Goal: Transaction & Acquisition: Book appointment/travel/reservation

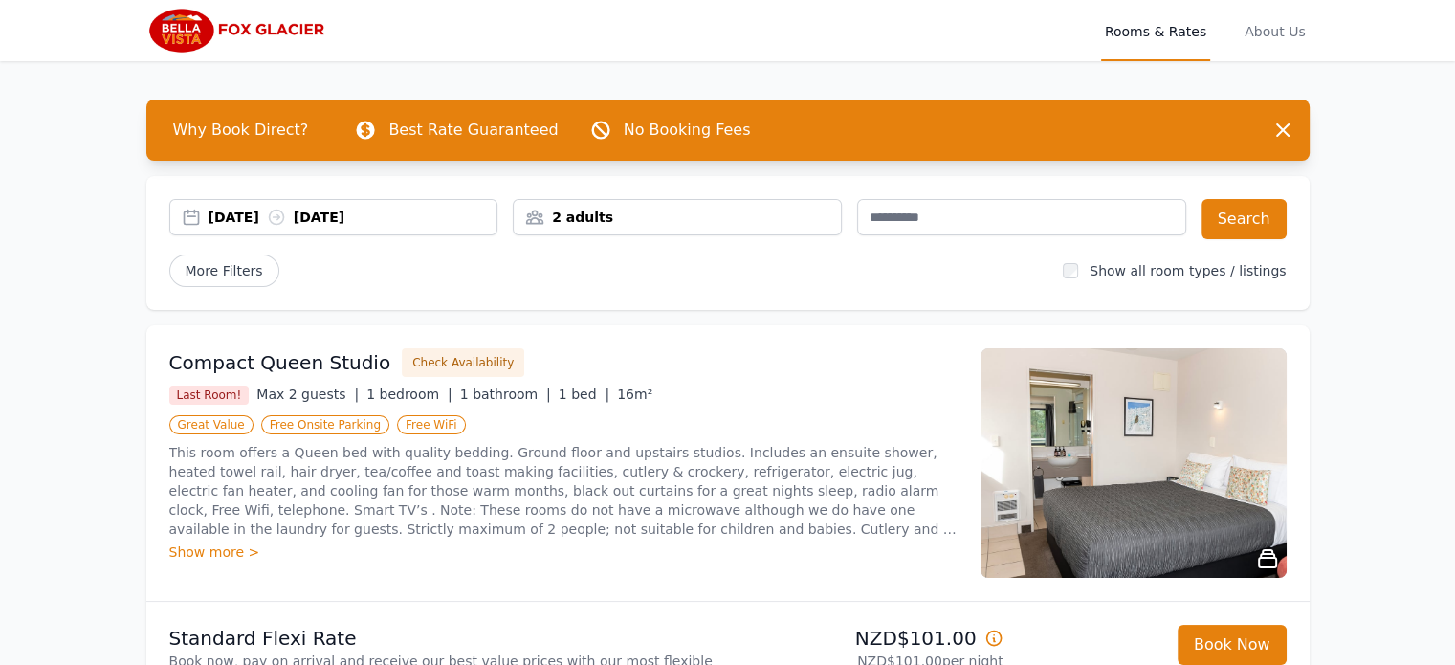
click at [286, 215] on icon at bounding box center [276, 217] width 19 height 19
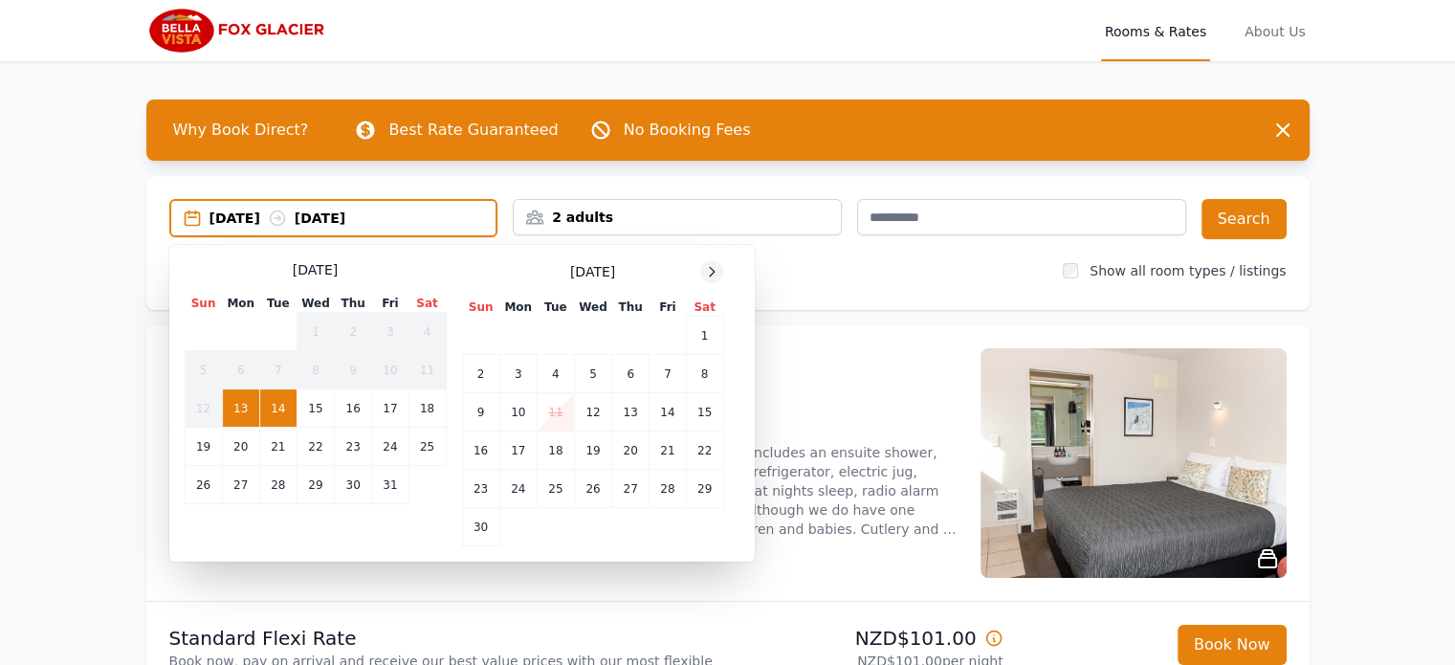
click at [712, 270] on icon at bounding box center [711, 271] width 15 height 15
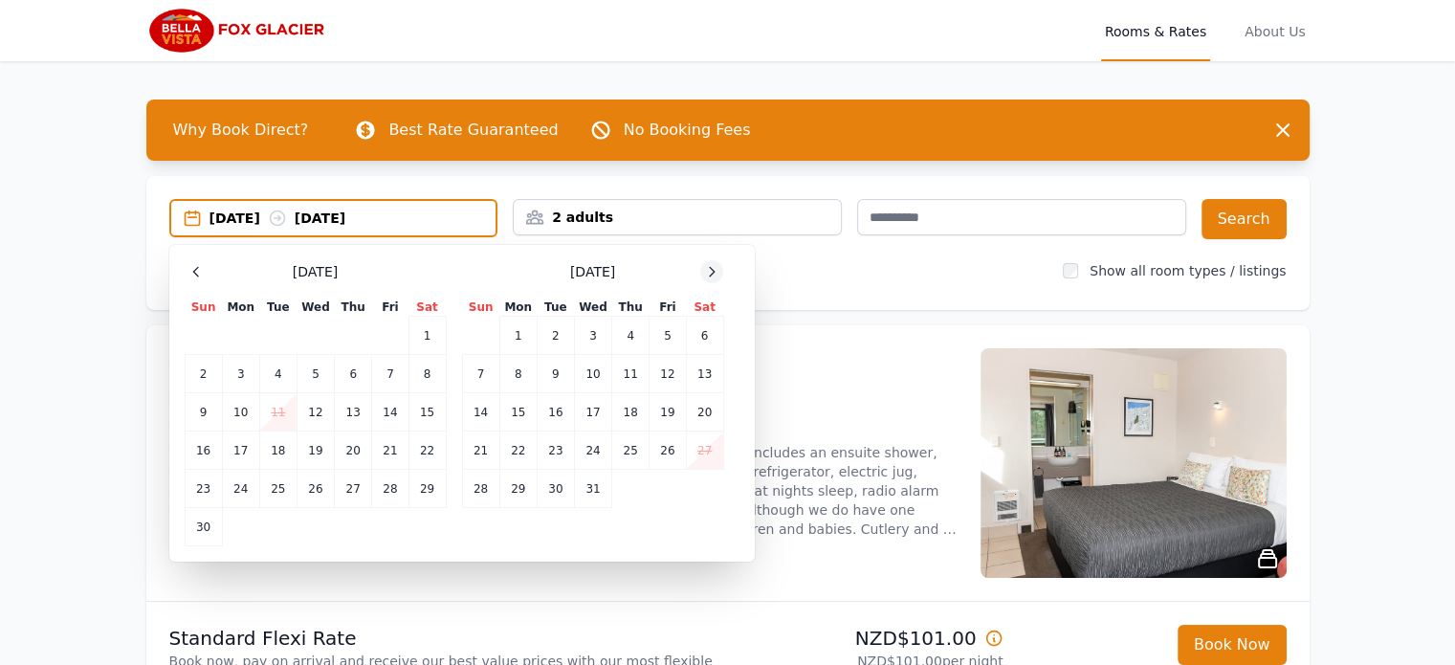
click at [712, 270] on icon at bounding box center [711, 271] width 15 height 15
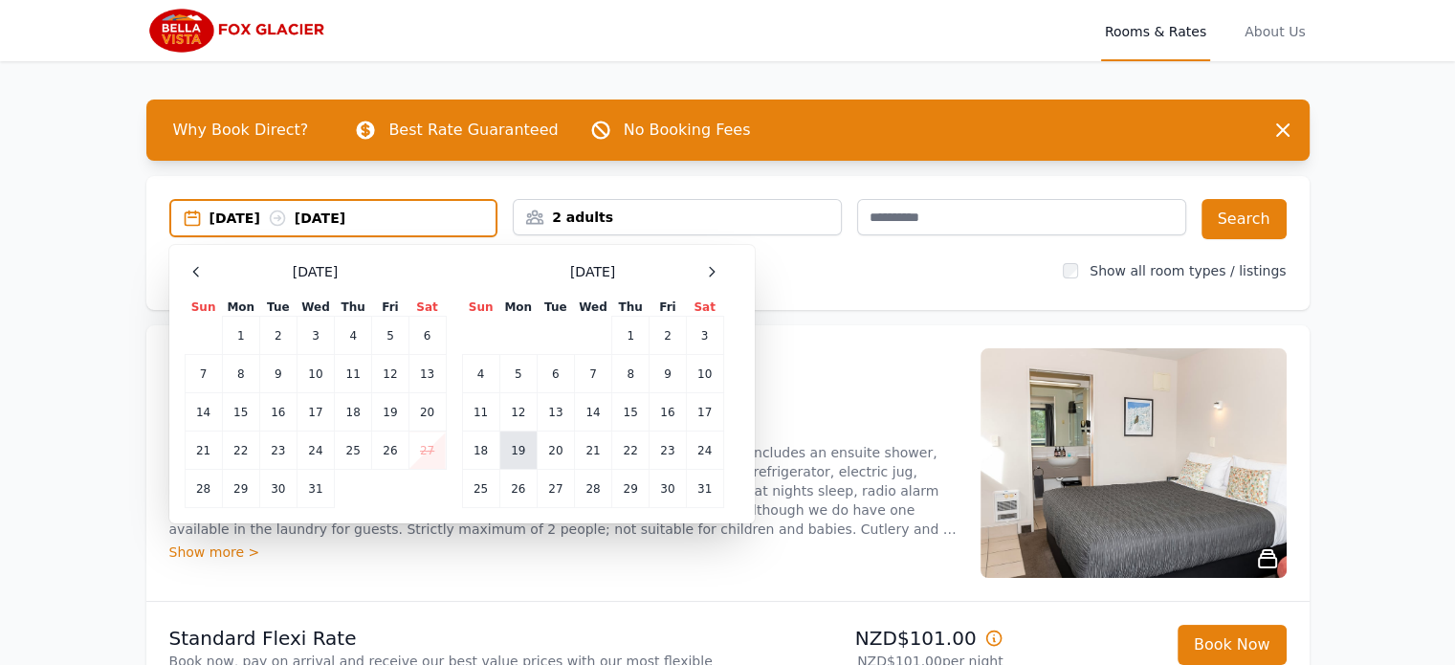
click at [518, 452] on td "19" at bounding box center [517, 450] width 37 height 38
click at [600, 438] on td "21" at bounding box center [592, 450] width 37 height 38
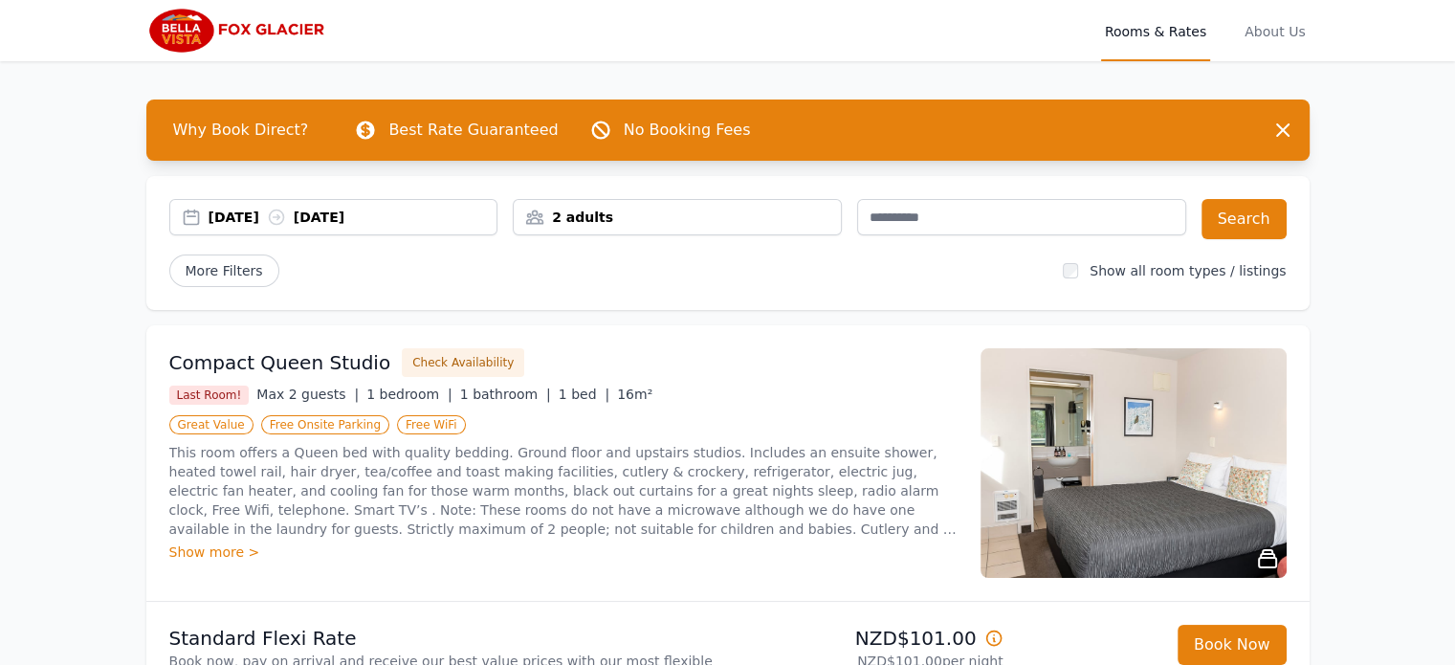
click at [738, 227] on div "2 adults" at bounding box center [677, 217] width 329 height 36
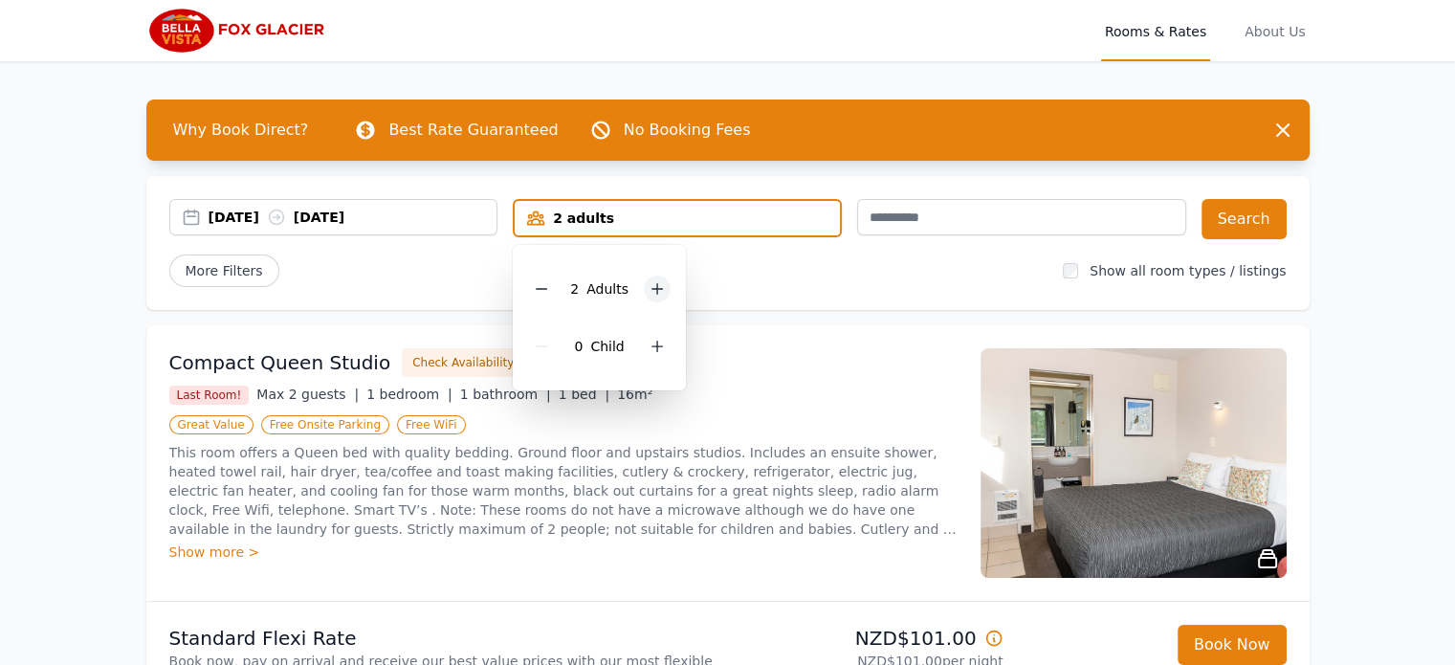
click at [654, 288] on icon at bounding box center [657, 289] width 11 height 11
click at [807, 271] on div "More Filters" at bounding box center [608, 270] width 879 height 33
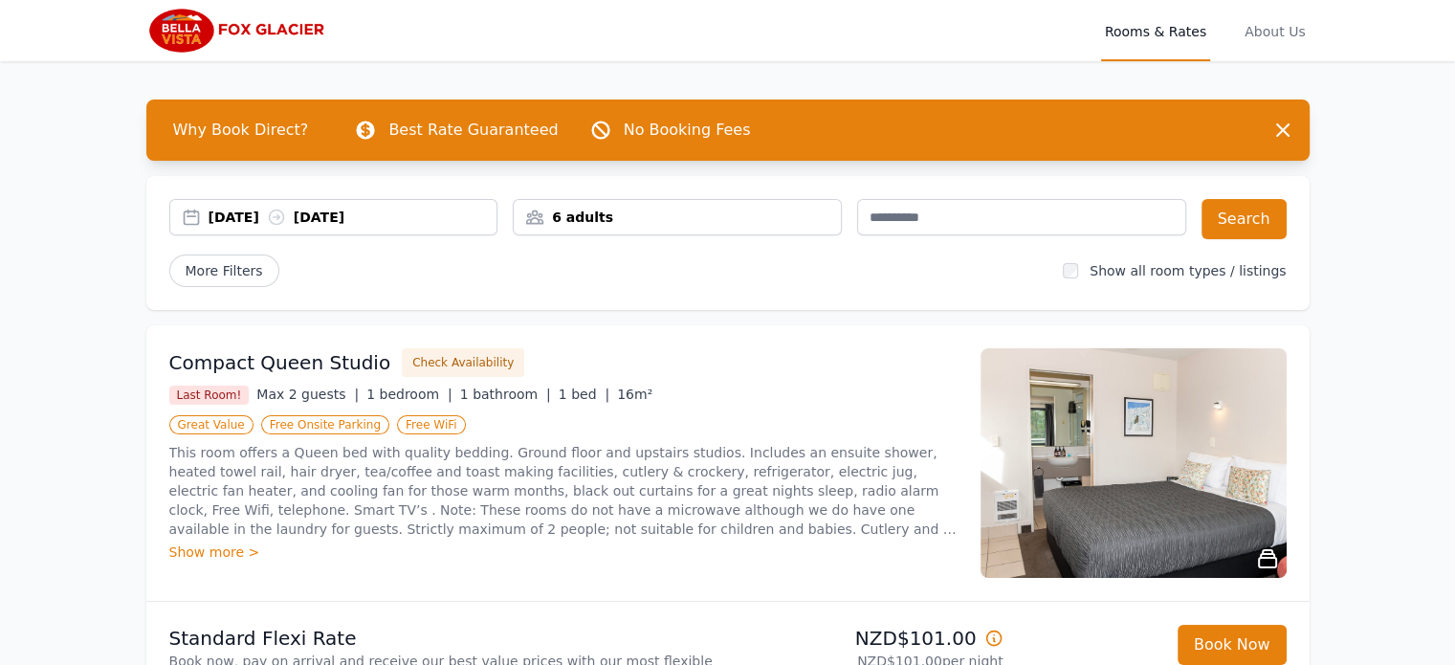
click at [1258, 209] on button "Search" at bounding box center [1244, 219] width 85 height 40
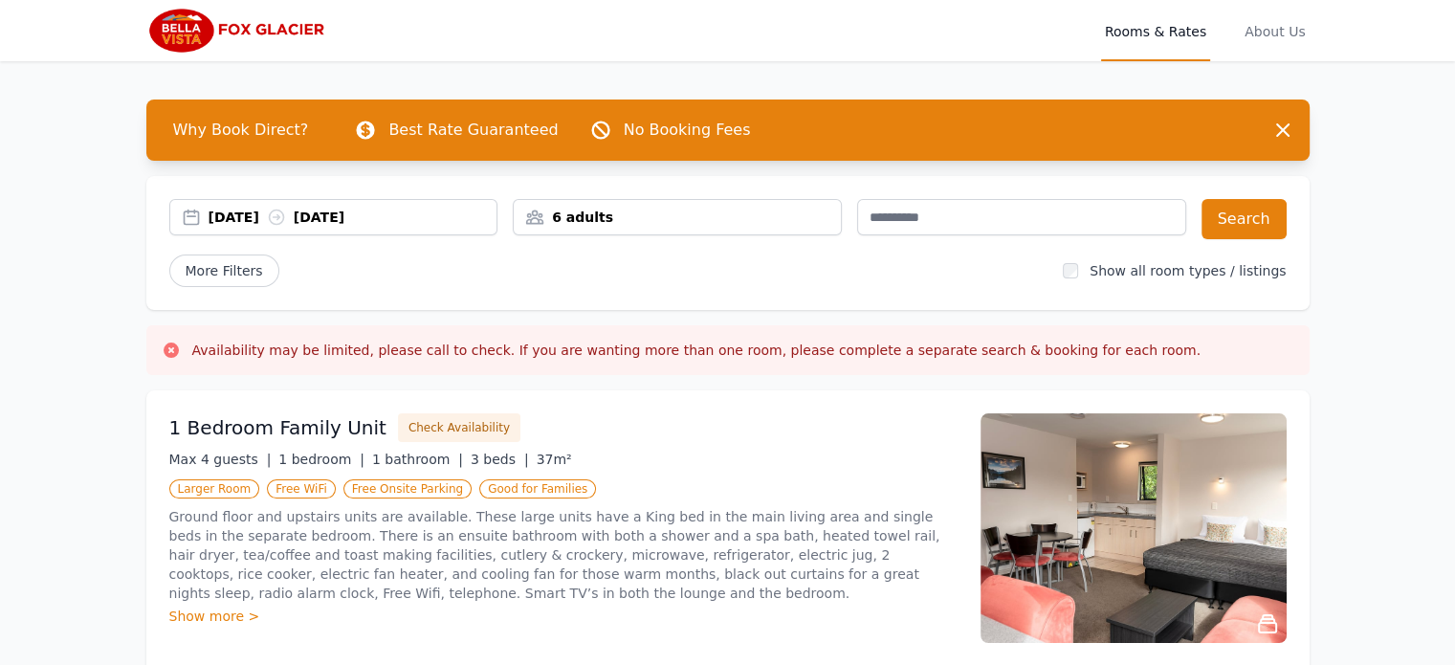
click at [641, 213] on div "6 adults" at bounding box center [677, 217] width 327 height 19
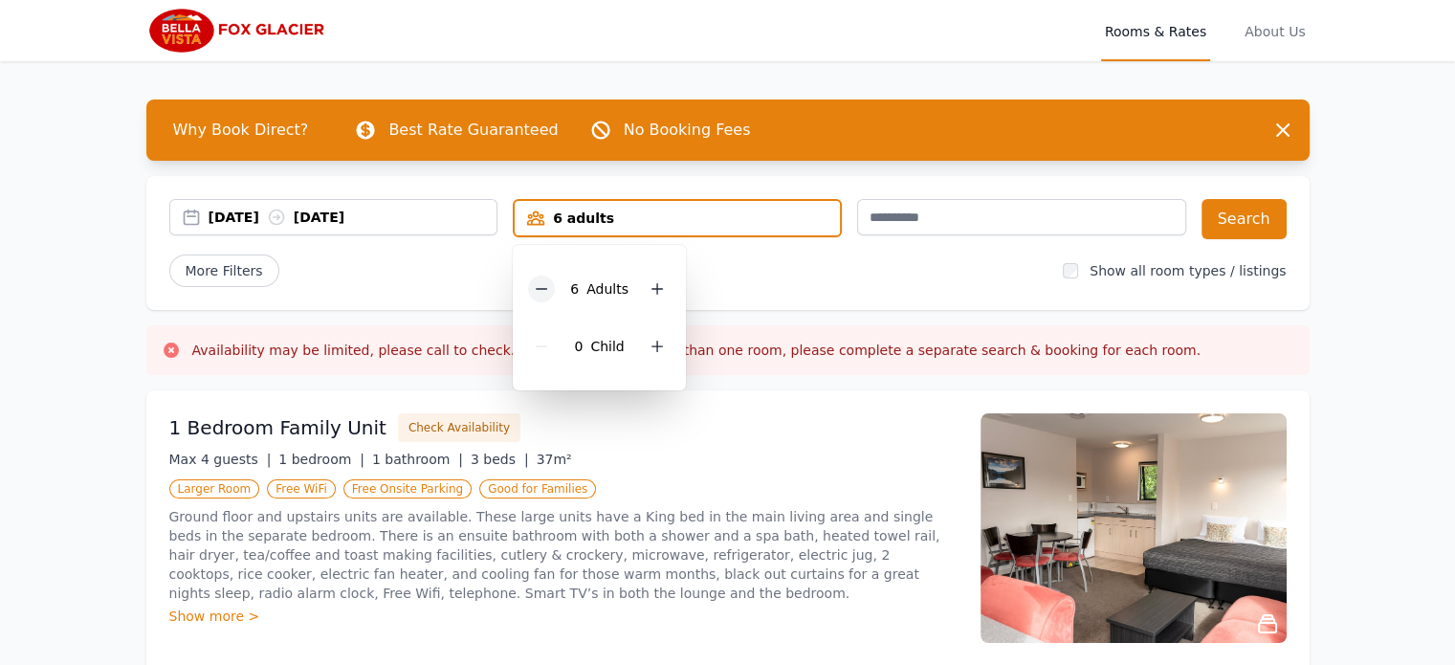
click at [543, 296] on div at bounding box center [541, 289] width 27 height 27
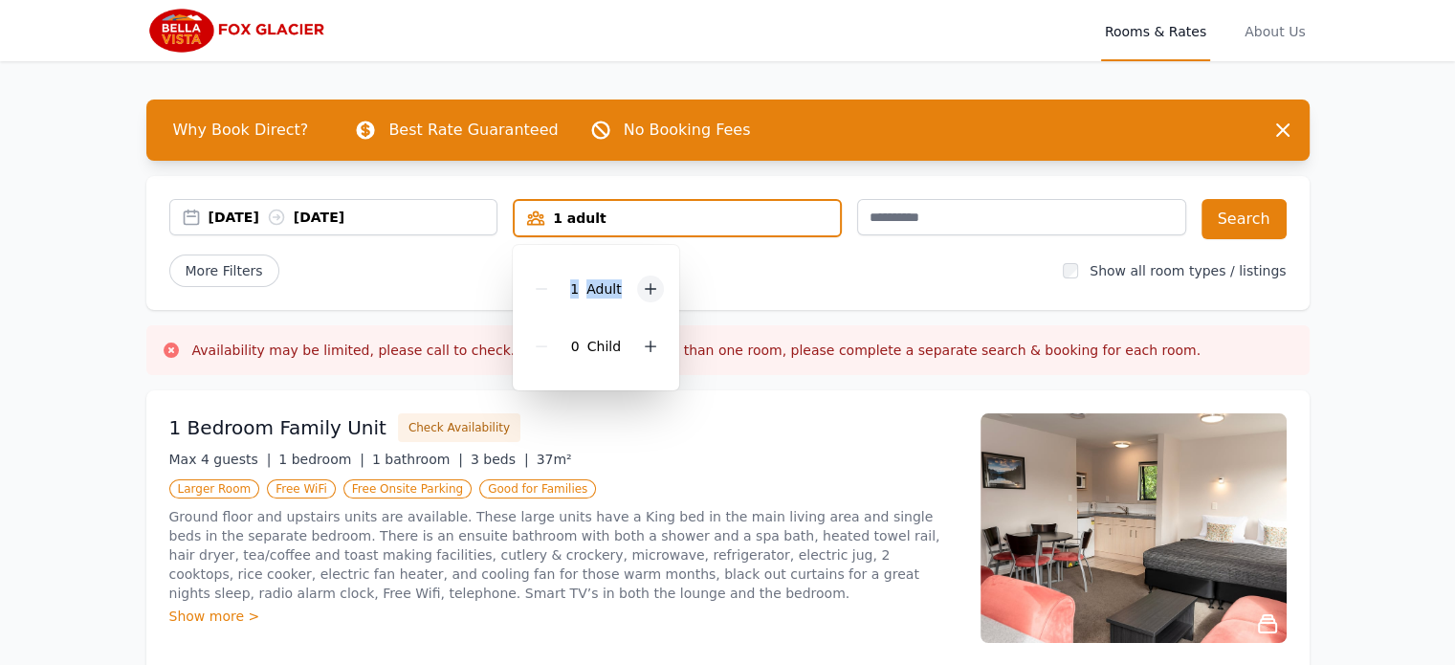
click at [646, 286] on icon at bounding box center [650, 288] width 15 height 15
click at [815, 278] on div "More Filters" at bounding box center [608, 270] width 879 height 33
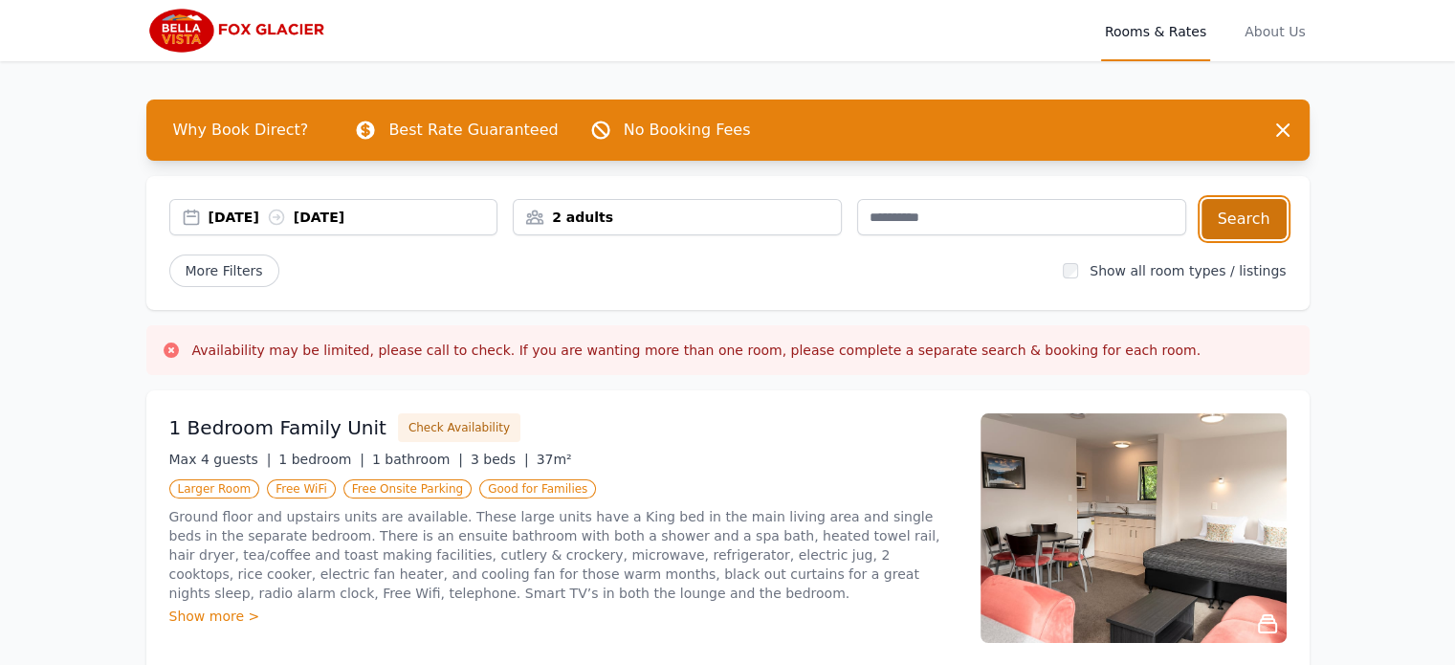
click at [1270, 212] on button "Search" at bounding box center [1244, 219] width 85 height 40
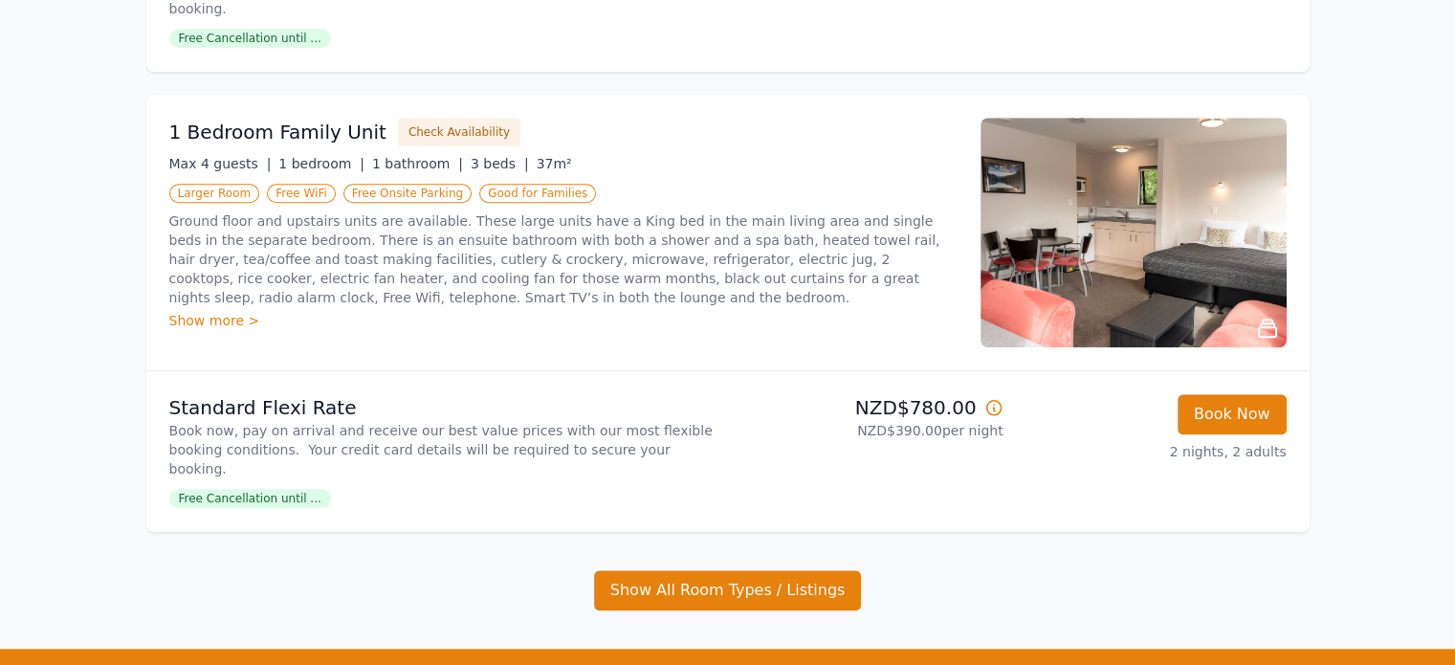
scroll to position [1600, 0]
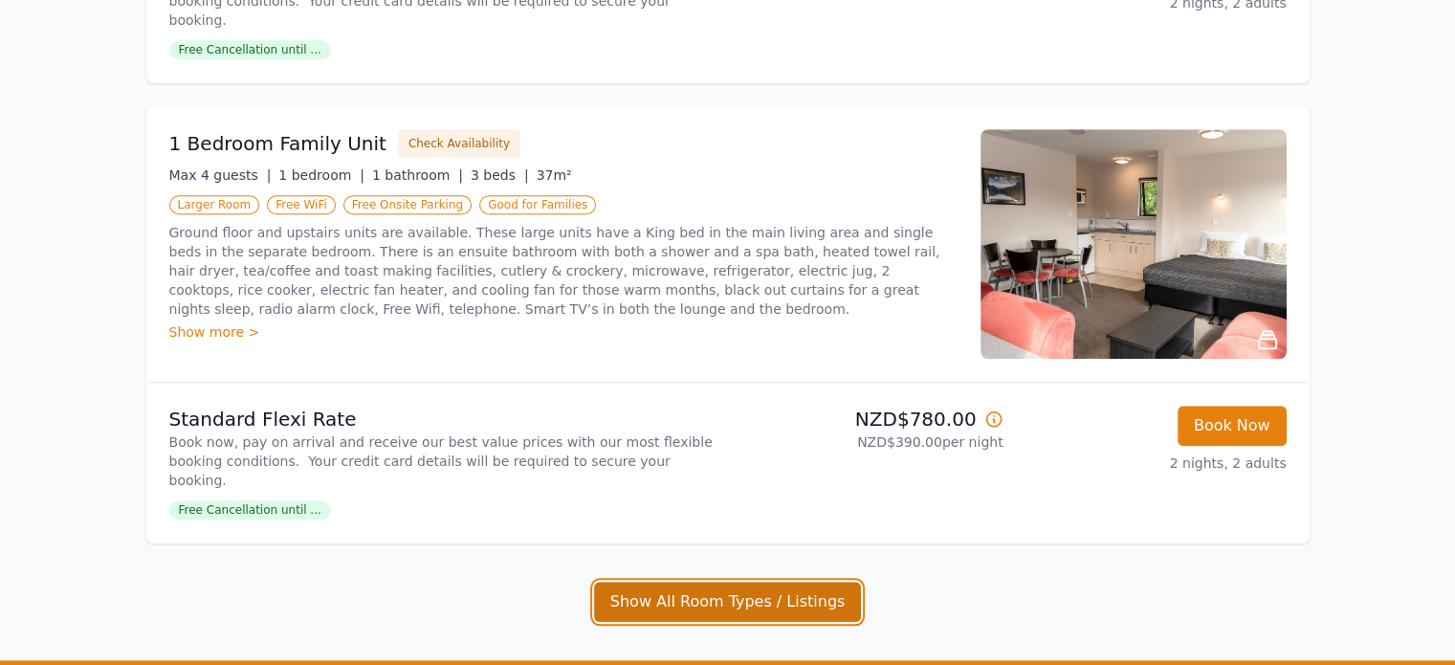
click at [781, 582] on button "Show All Room Types / Listings" at bounding box center [728, 602] width 268 height 40
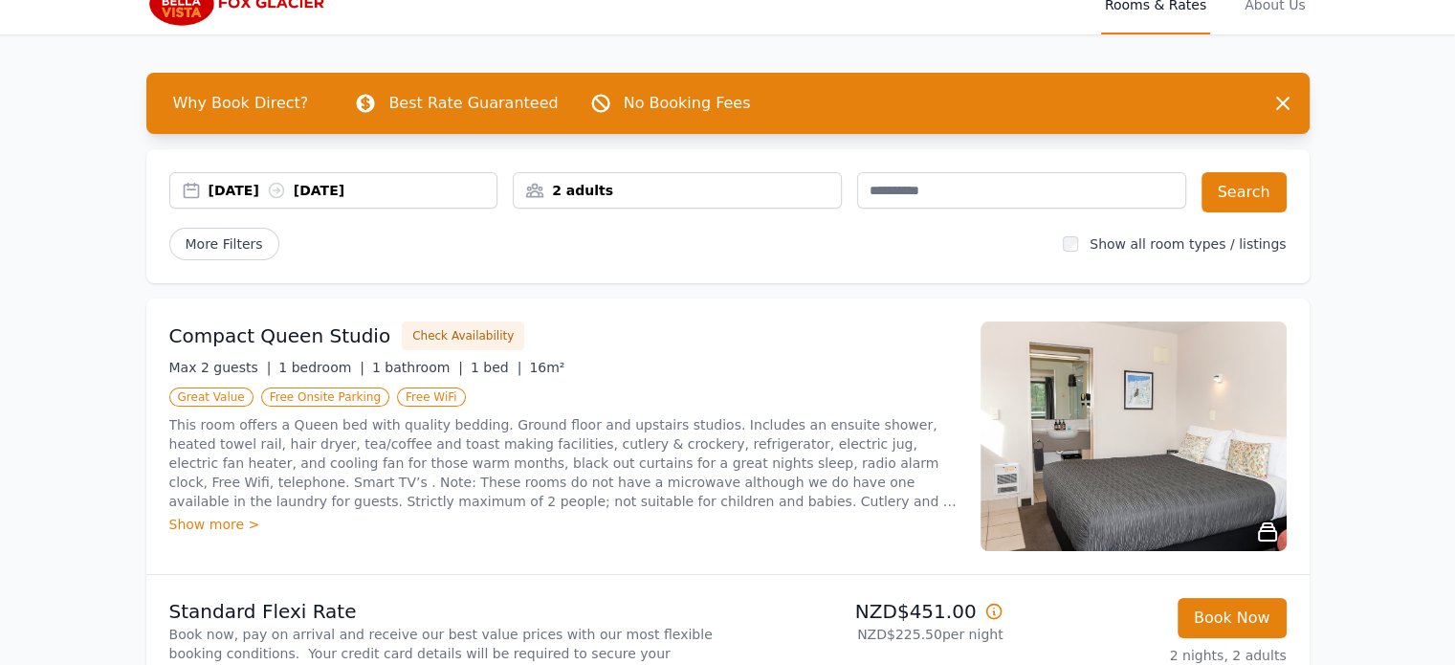
scroll to position [23, 0]
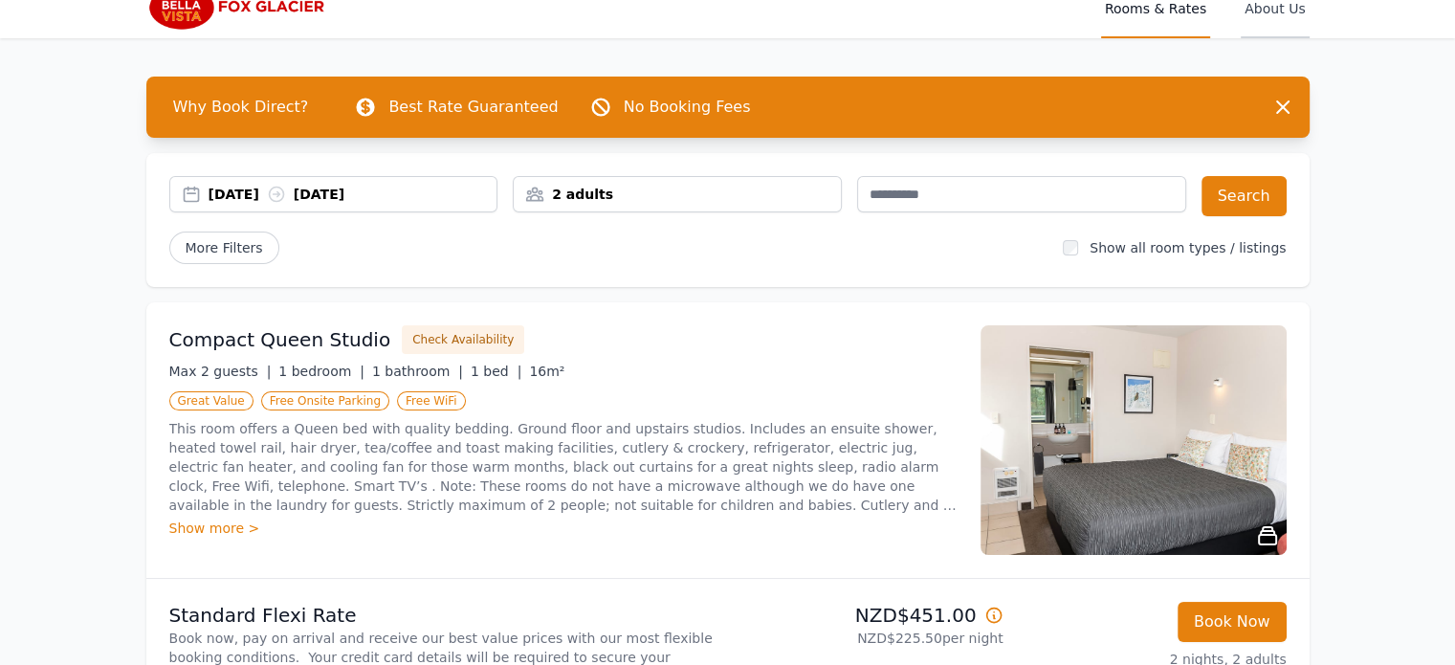
click at [1269, 11] on span "About Us" at bounding box center [1275, 7] width 68 height 61
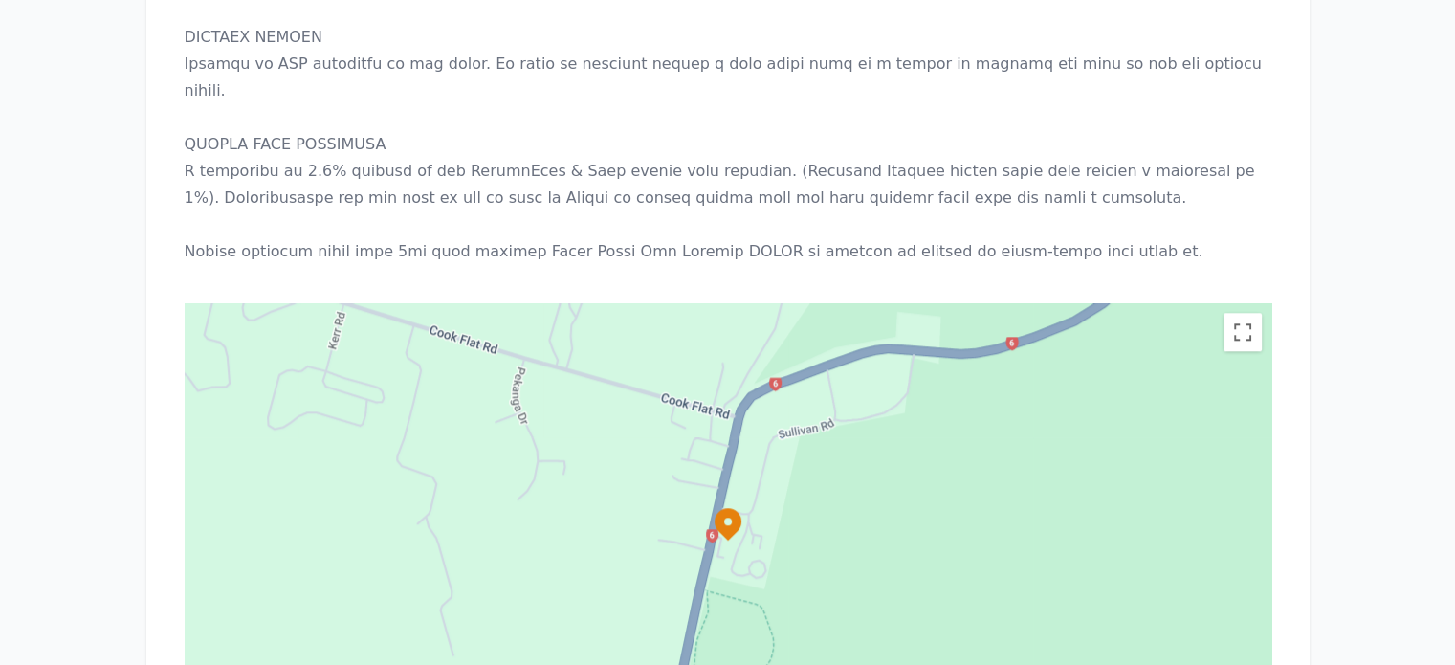
scroll to position [2032, 0]
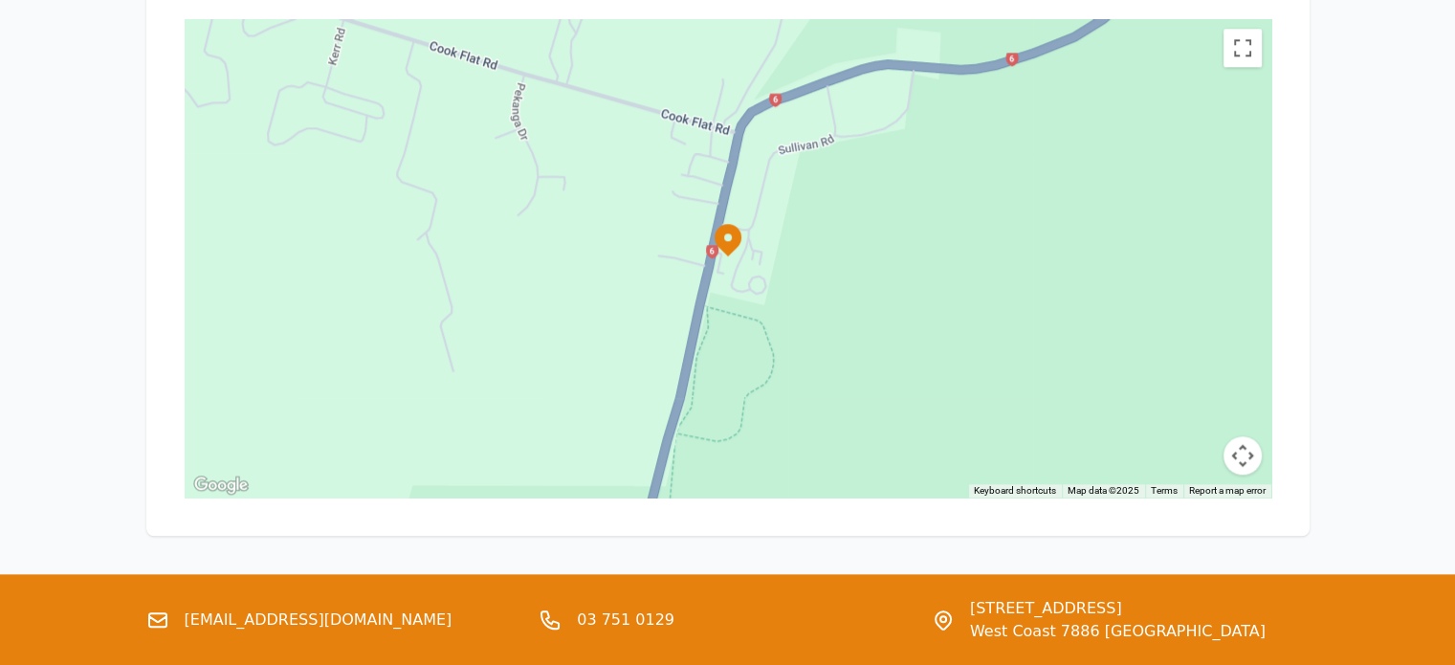
click at [301, 608] on link "[EMAIL_ADDRESS][DOMAIN_NAME]" at bounding box center [319, 619] width 268 height 23
click at [334, 608] on link "[EMAIL_ADDRESS][DOMAIN_NAME]" at bounding box center [319, 619] width 268 height 23
drag, startPoint x: 385, startPoint y: 486, endPoint x: 168, endPoint y: 501, distance: 216.7
click at [168, 597] on div "[EMAIL_ADDRESS][DOMAIN_NAME]" at bounding box center [335, 620] width 378 height 46
copy link "[EMAIL_ADDRESS][DOMAIN_NAME]"
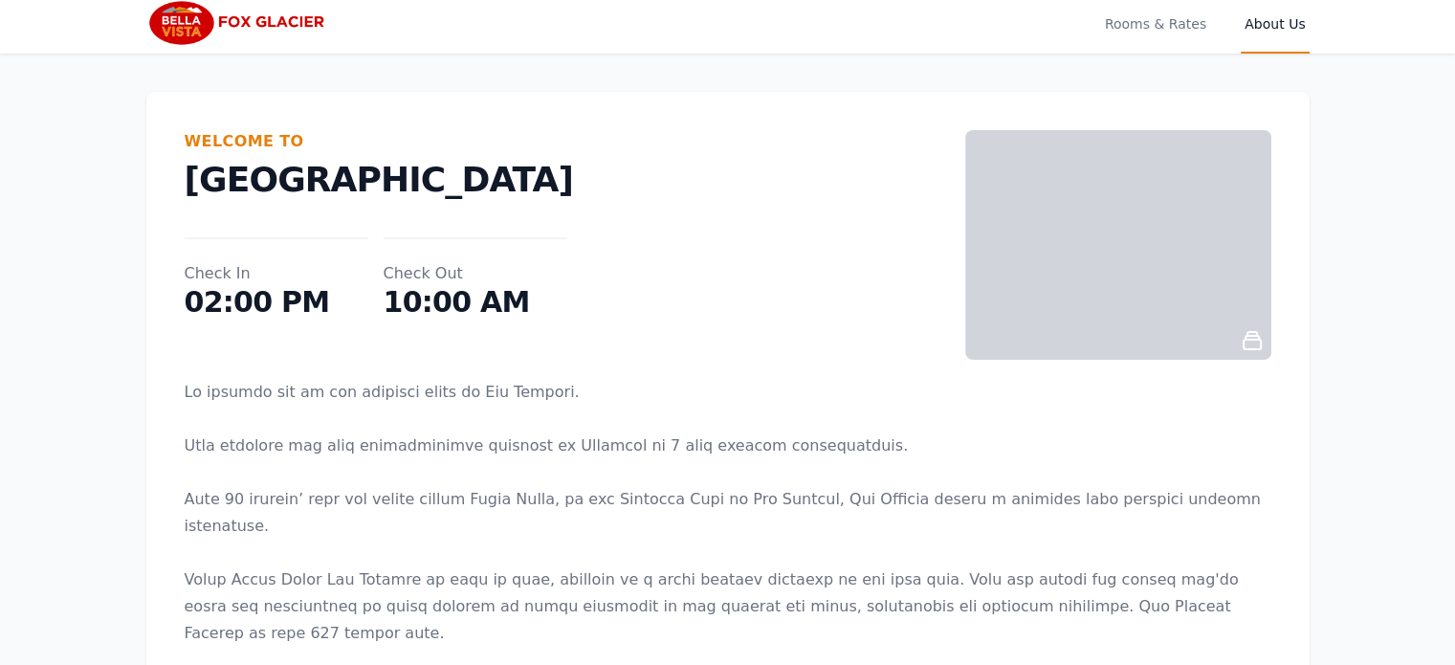
scroll to position [0, 0]
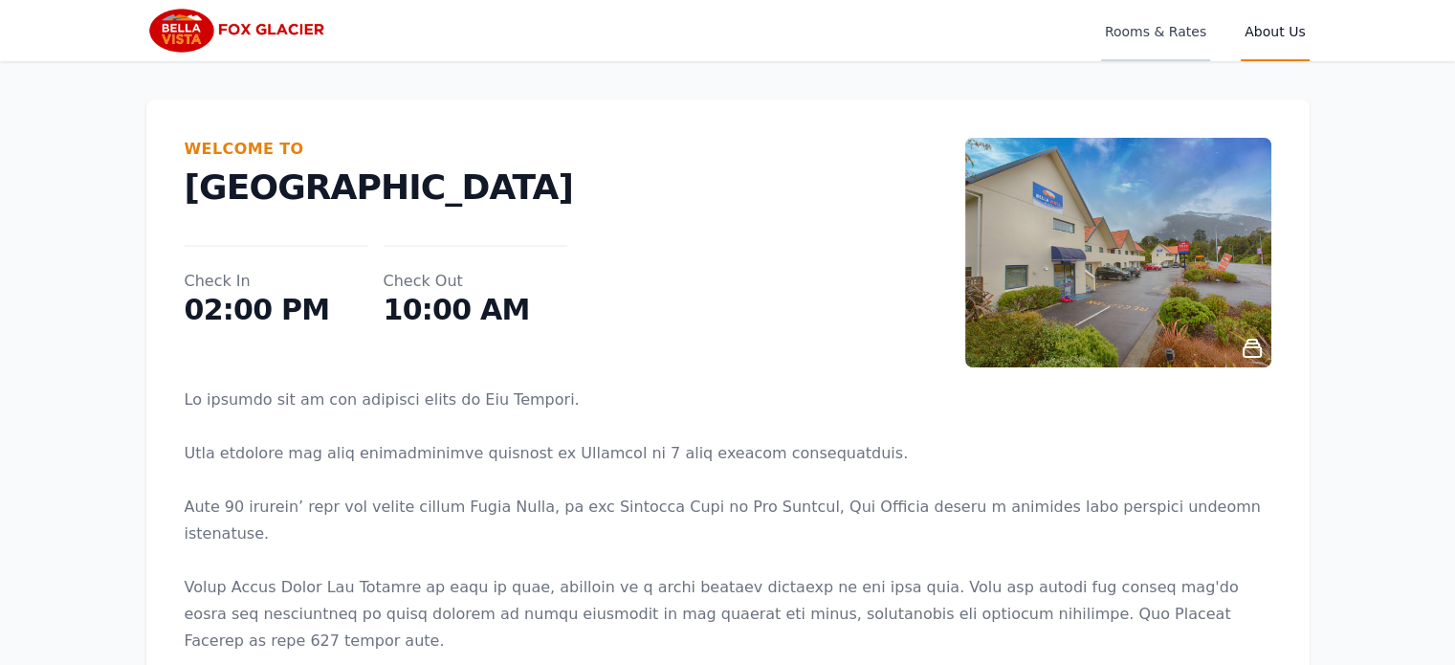
click at [1146, 39] on span "Rooms & Rates" at bounding box center [1155, 30] width 109 height 61
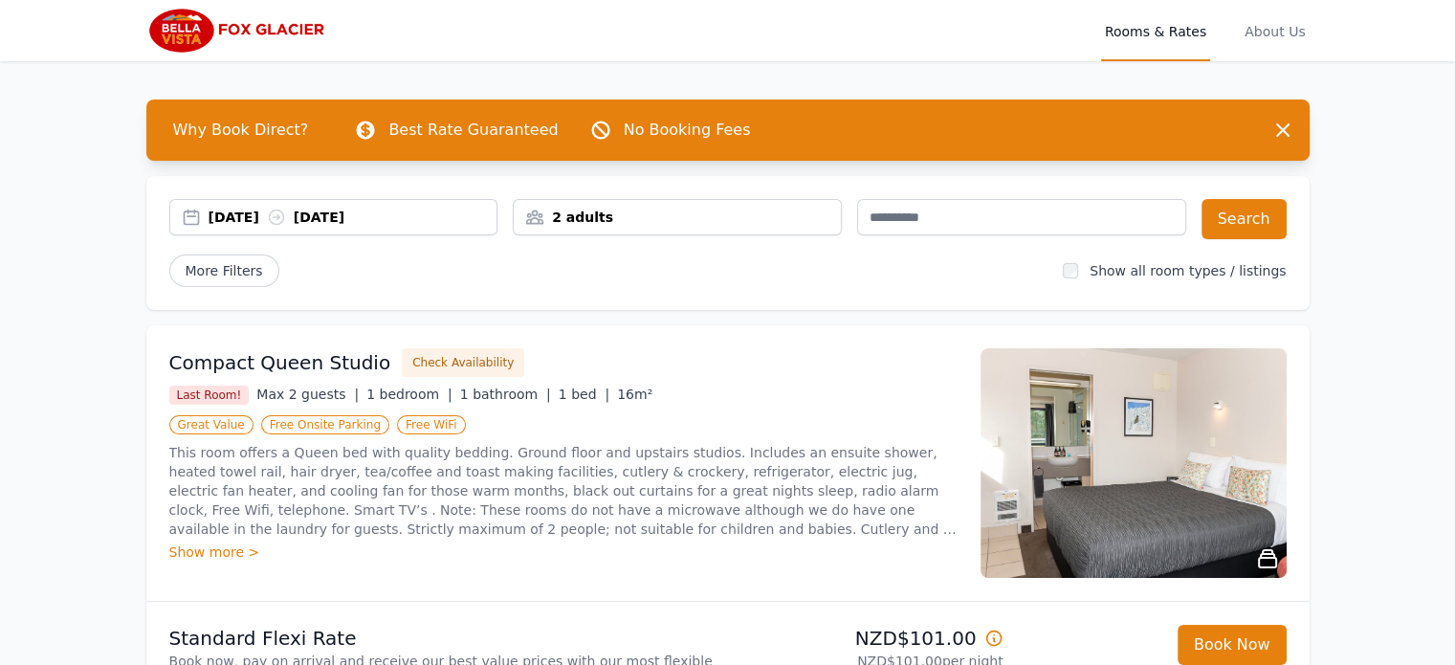
click at [359, 219] on div "[DATE] [DATE]" at bounding box center [353, 217] width 289 height 19
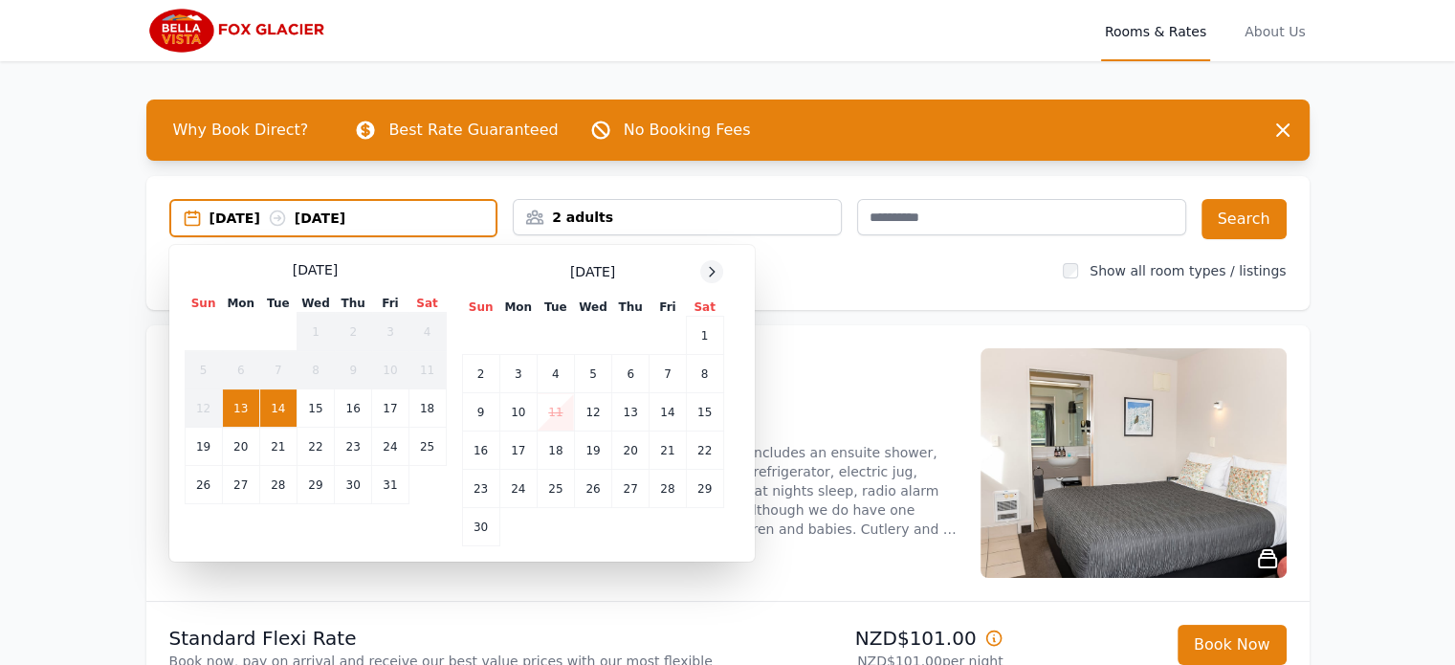
click at [717, 271] on icon at bounding box center [711, 271] width 15 height 15
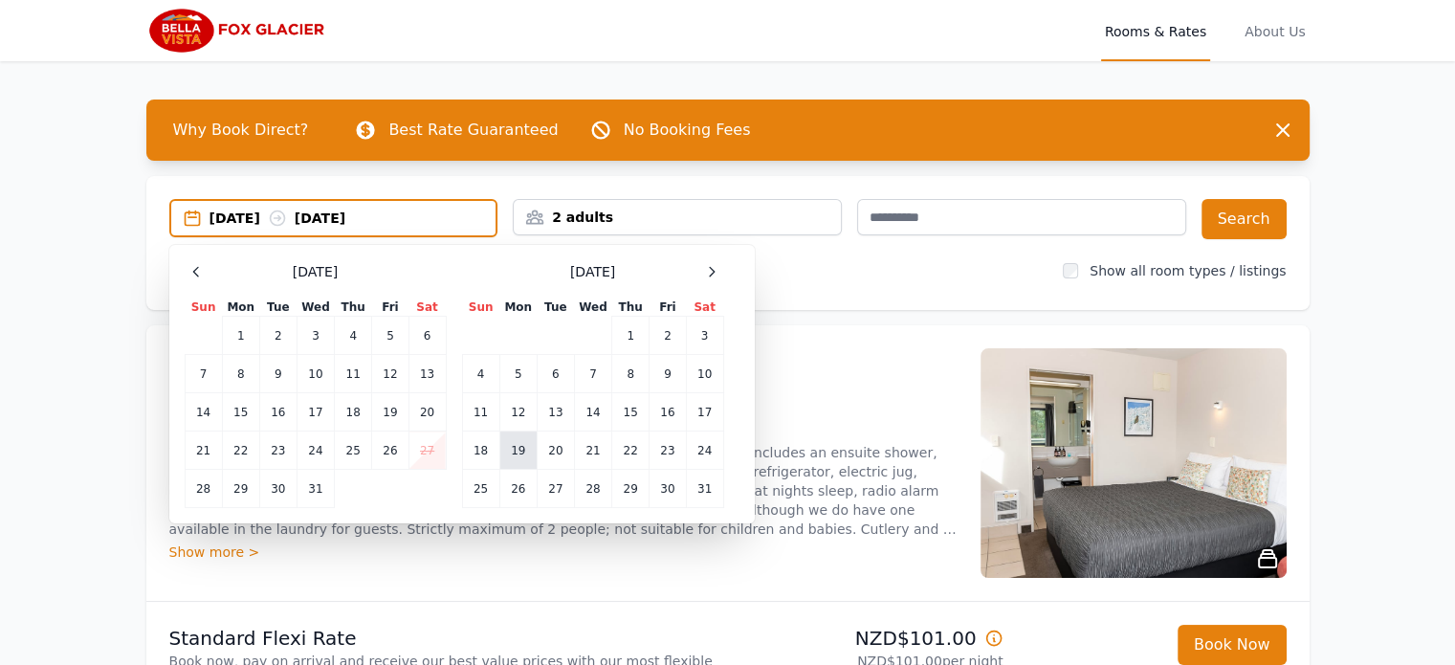
click at [526, 444] on td "19" at bounding box center [517, 450] width 37 height 38
click at [602, 445] on td "21" at bounding box center [592, 450] width 37 height 38
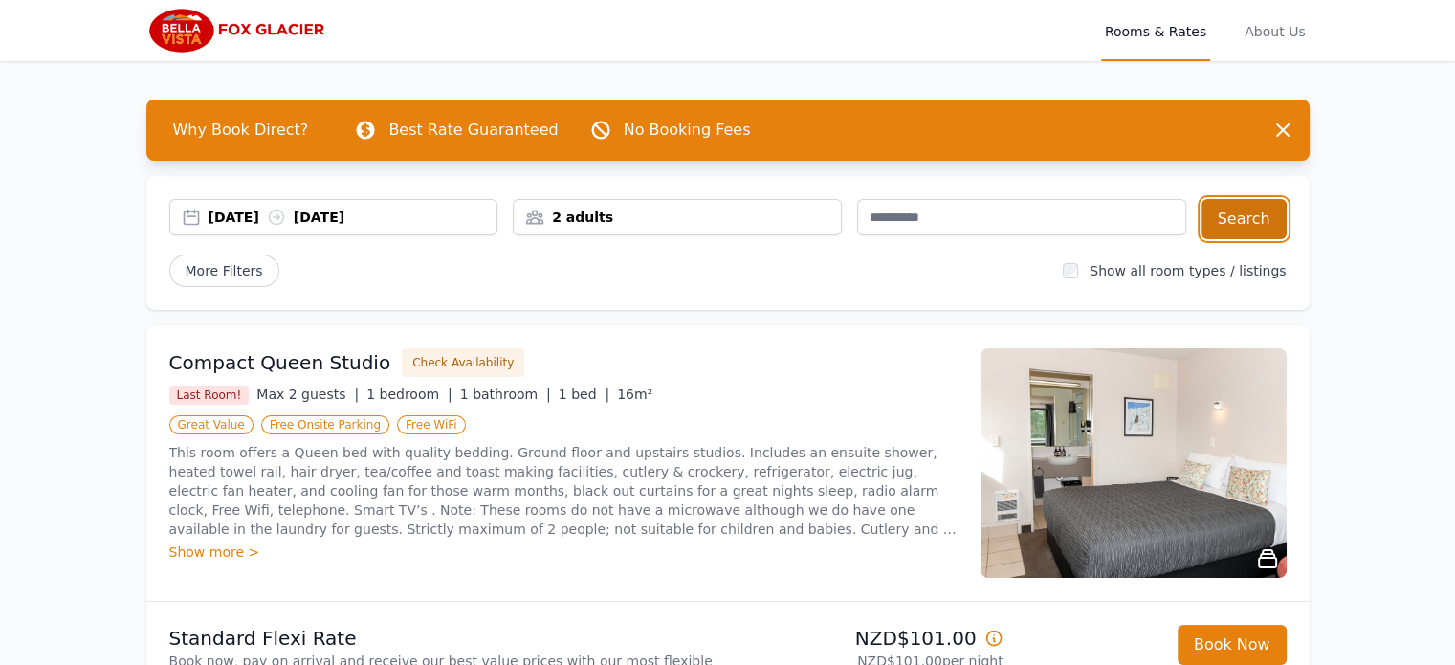
click at [1216, 217] on button "Search" at bounding box center [1244, 219] width 85 height 40
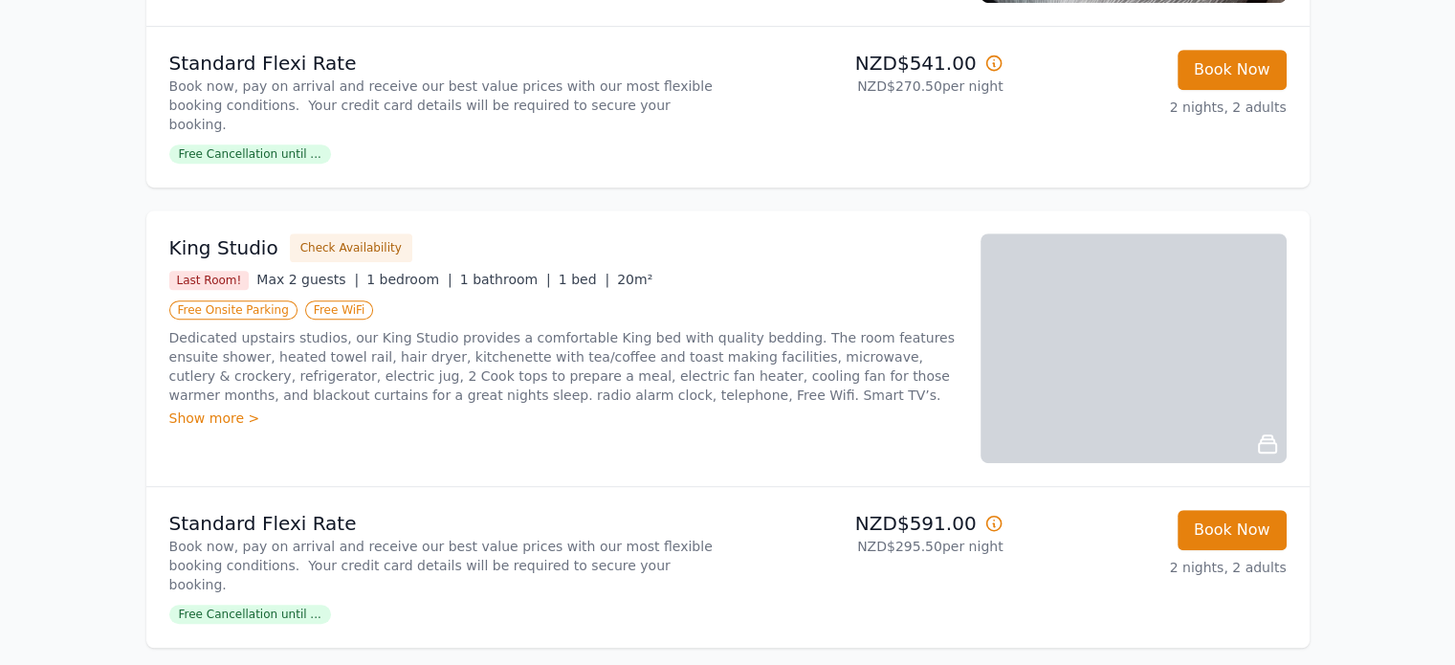
scroll to position [1064, 0]
